Goal: Find specific page/section: Find specific page/section

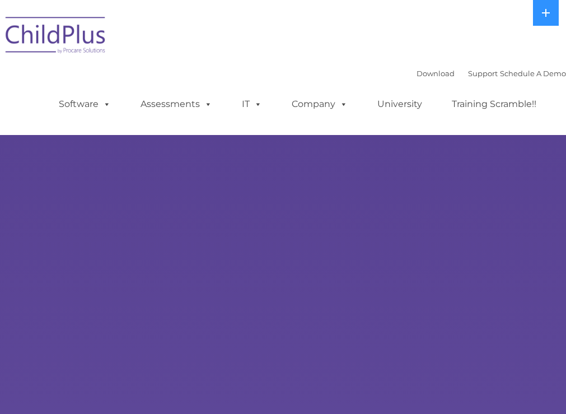
select select "MEDIUM"
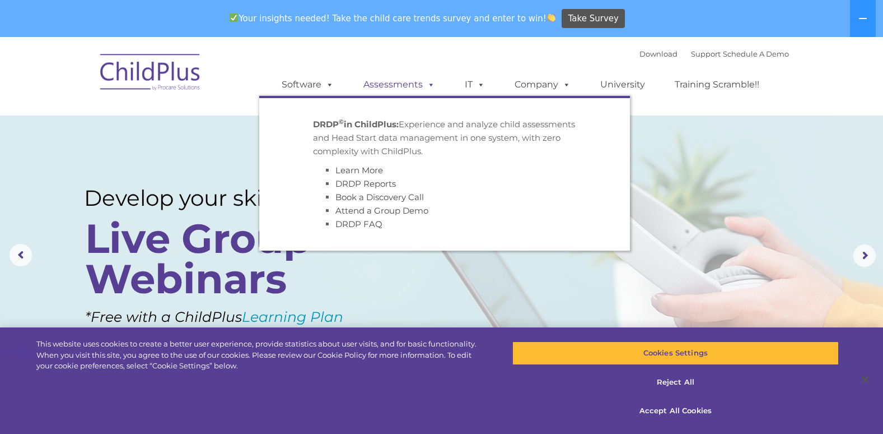
click at [430, 85] on span at bounding box center [429, 84] width 12 height 11
click at [390, 85] on link "Assessments" at bounding box center [399, 84] width 94 height 22
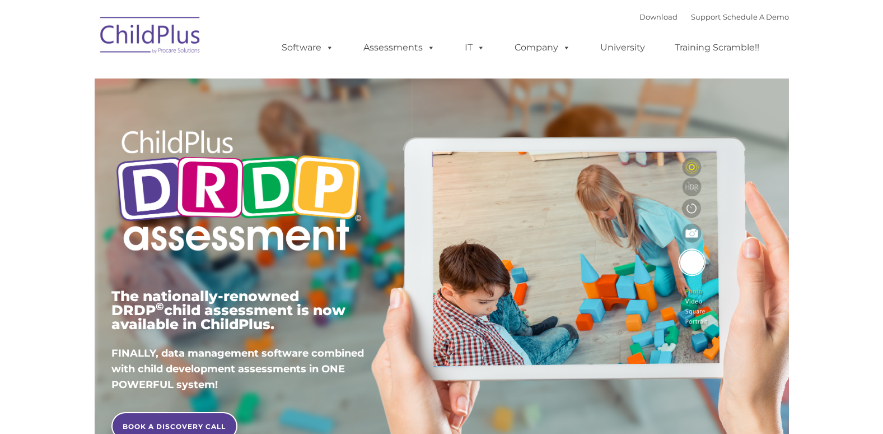
type input ""
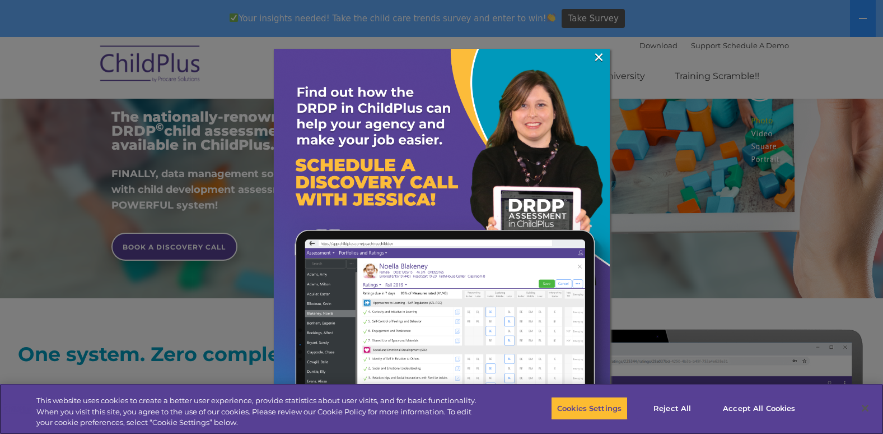
scroll to position [226, 0]
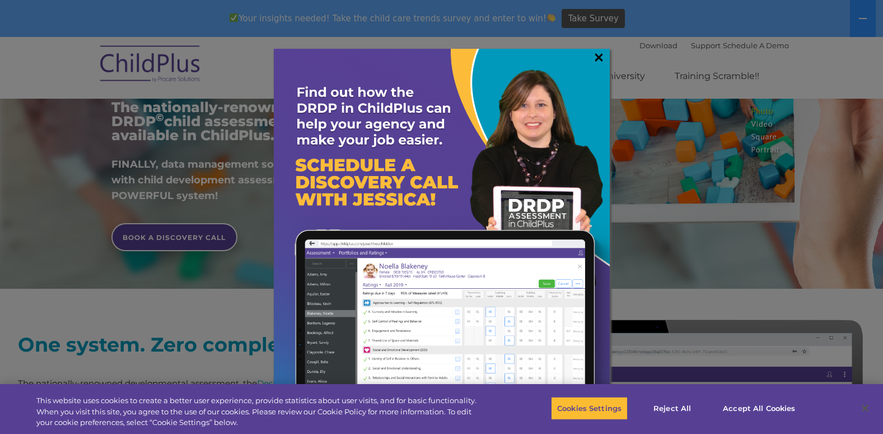
click at [602, 58] on link "×" at bounding box center [599, 57] width 13 height 11
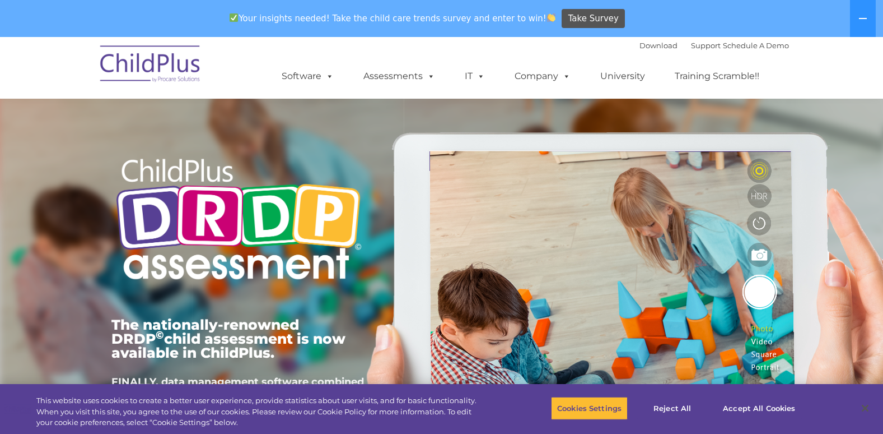
scroll to position [0, 0]
